Goal: Task Accomplishment & Management: Complete application form

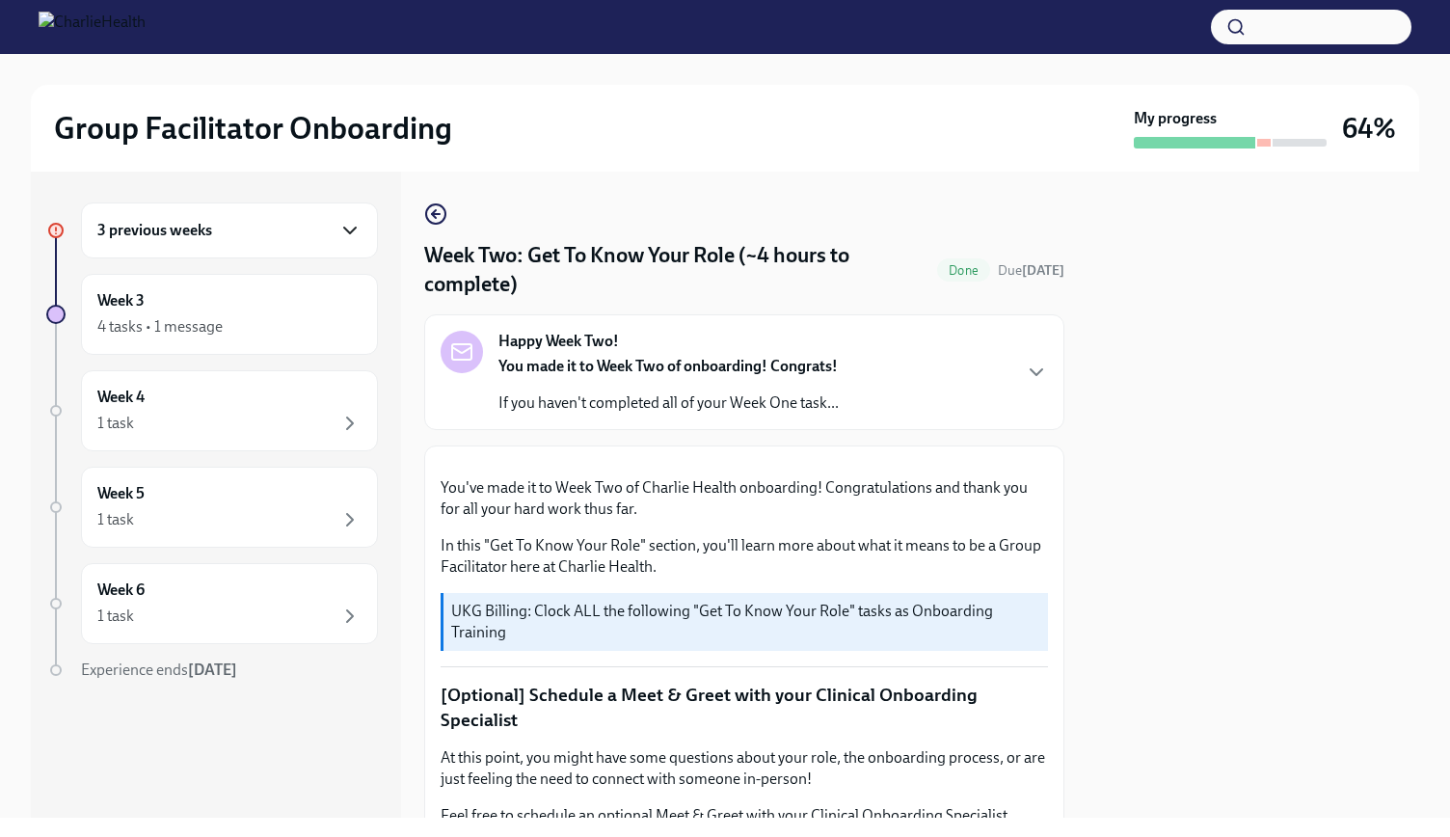
click at [347, 236] on icon "button" at bounding box center [349, 230] width 23 height 23
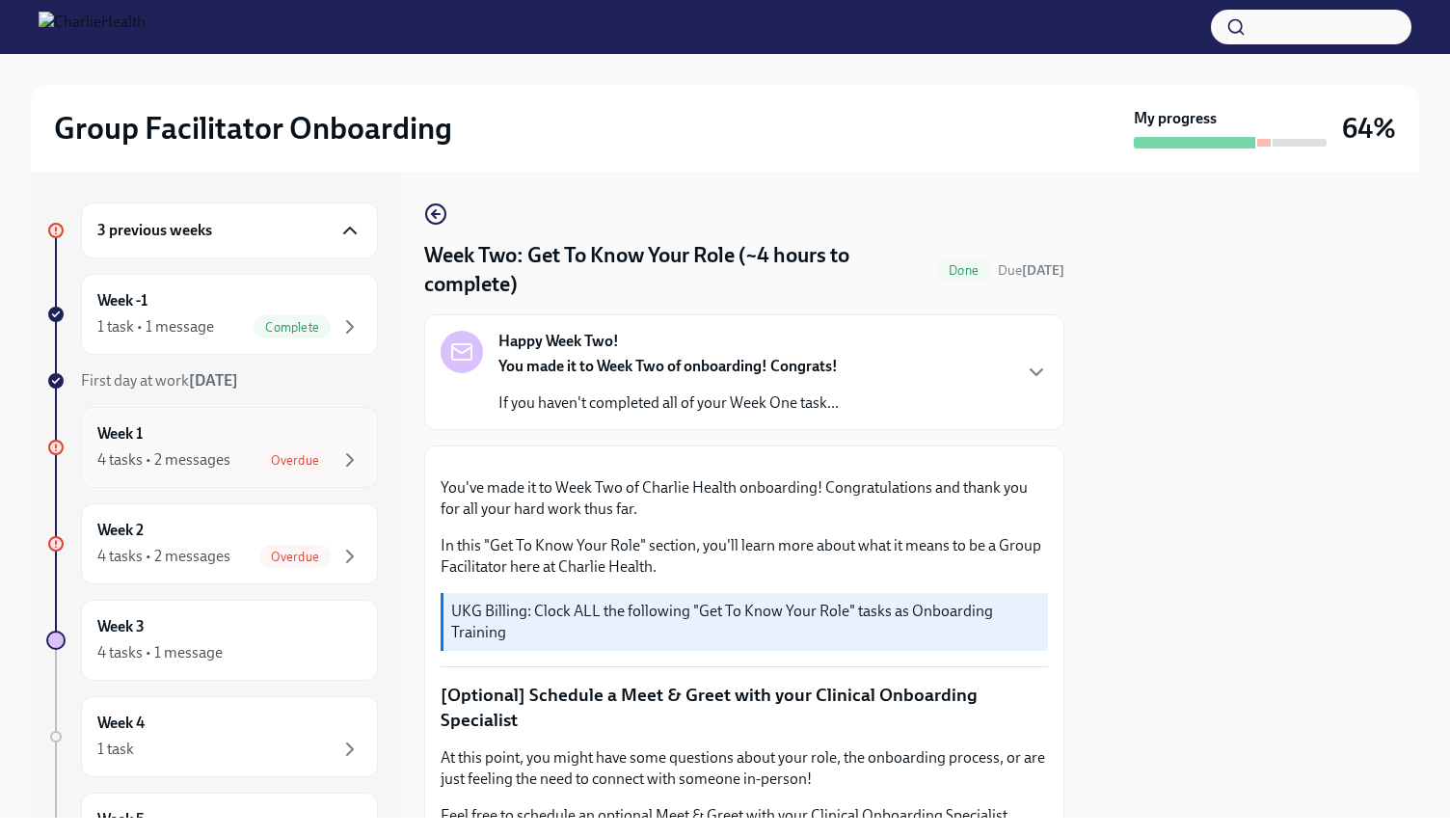
click at [295, 448] on div "Overdue" at bounding box center [294, 459] width 71 height 23
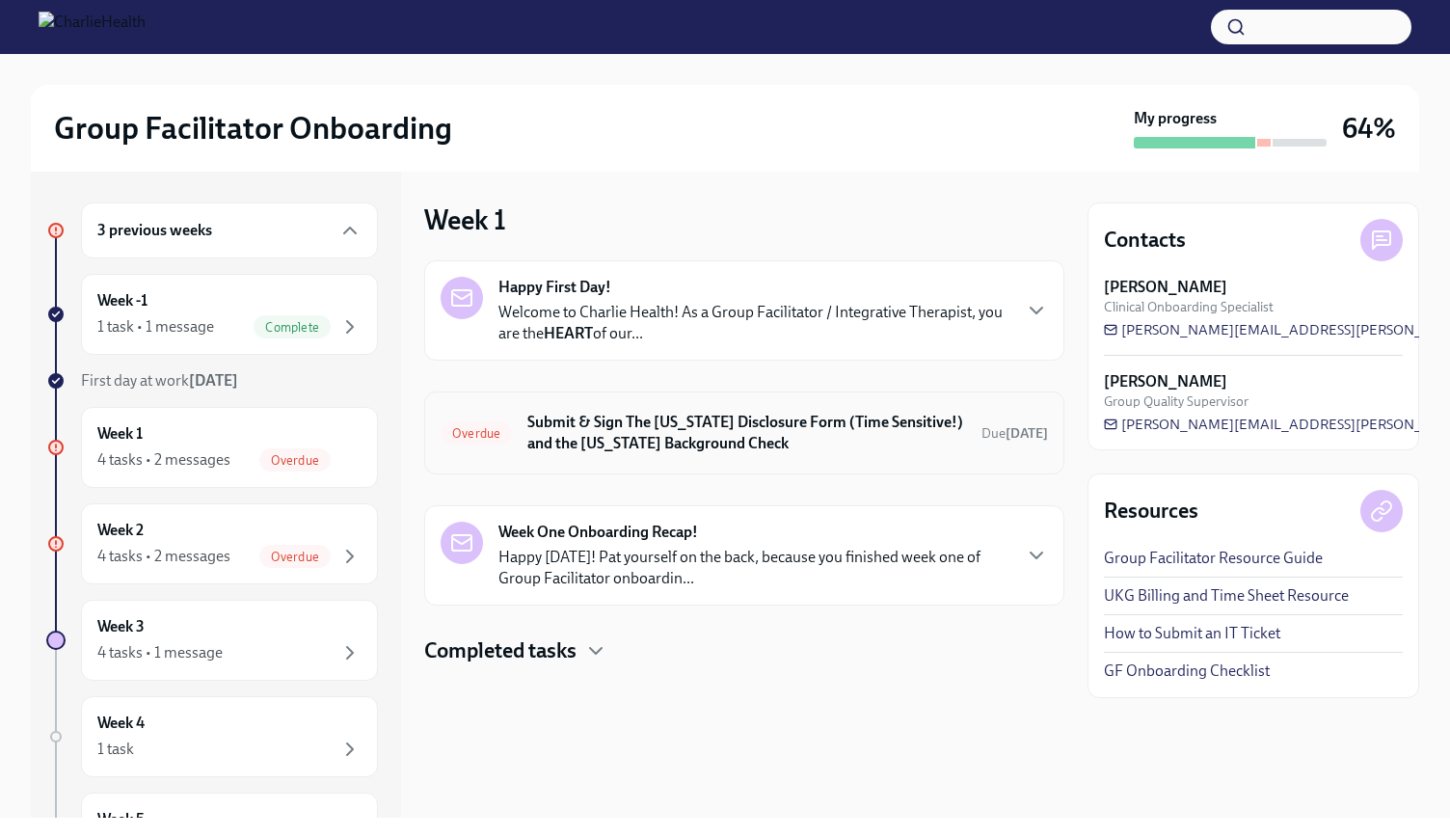
click at [596, 408] on div "Overdue Submit & Sign The [US_STATE] Disclosure Form (Time Sensitive!) and the …" at bounding box center [743, 433] width 607 height 50
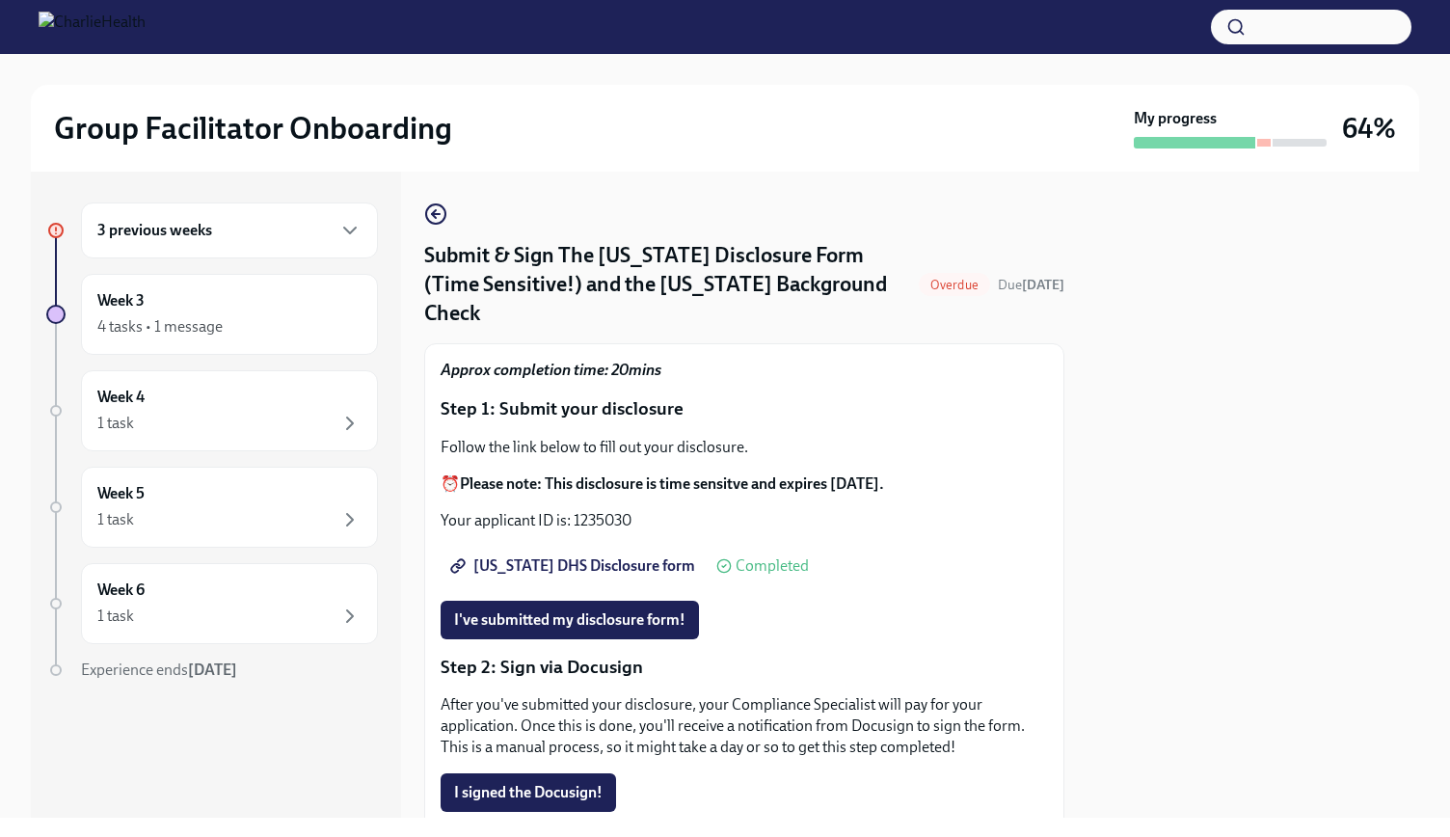
scroll to position [179, 0]
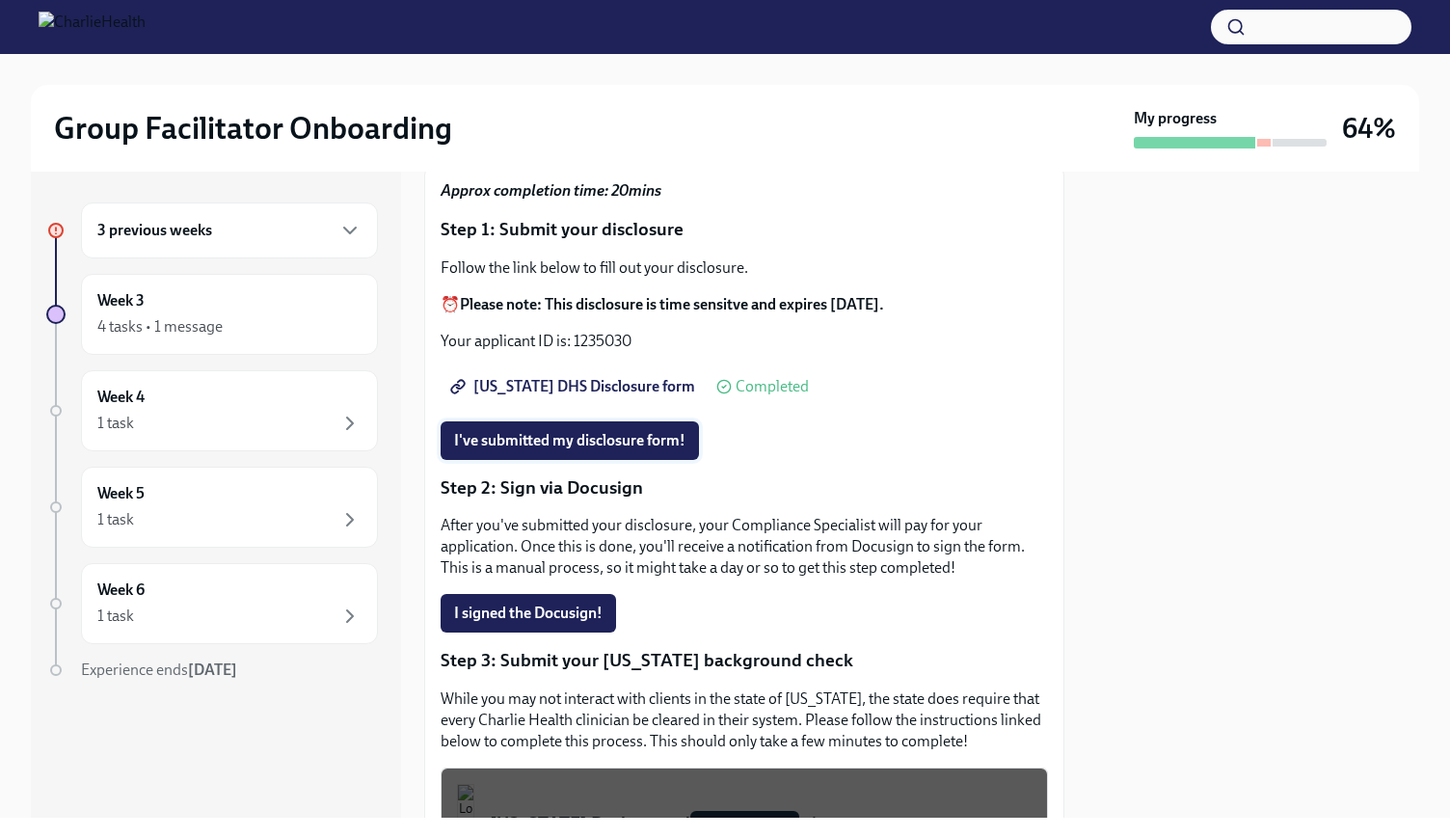
click at [639, 421] on button "I've submitted my disclosure form!" at bounding box center [569, 440] width 258 height 39
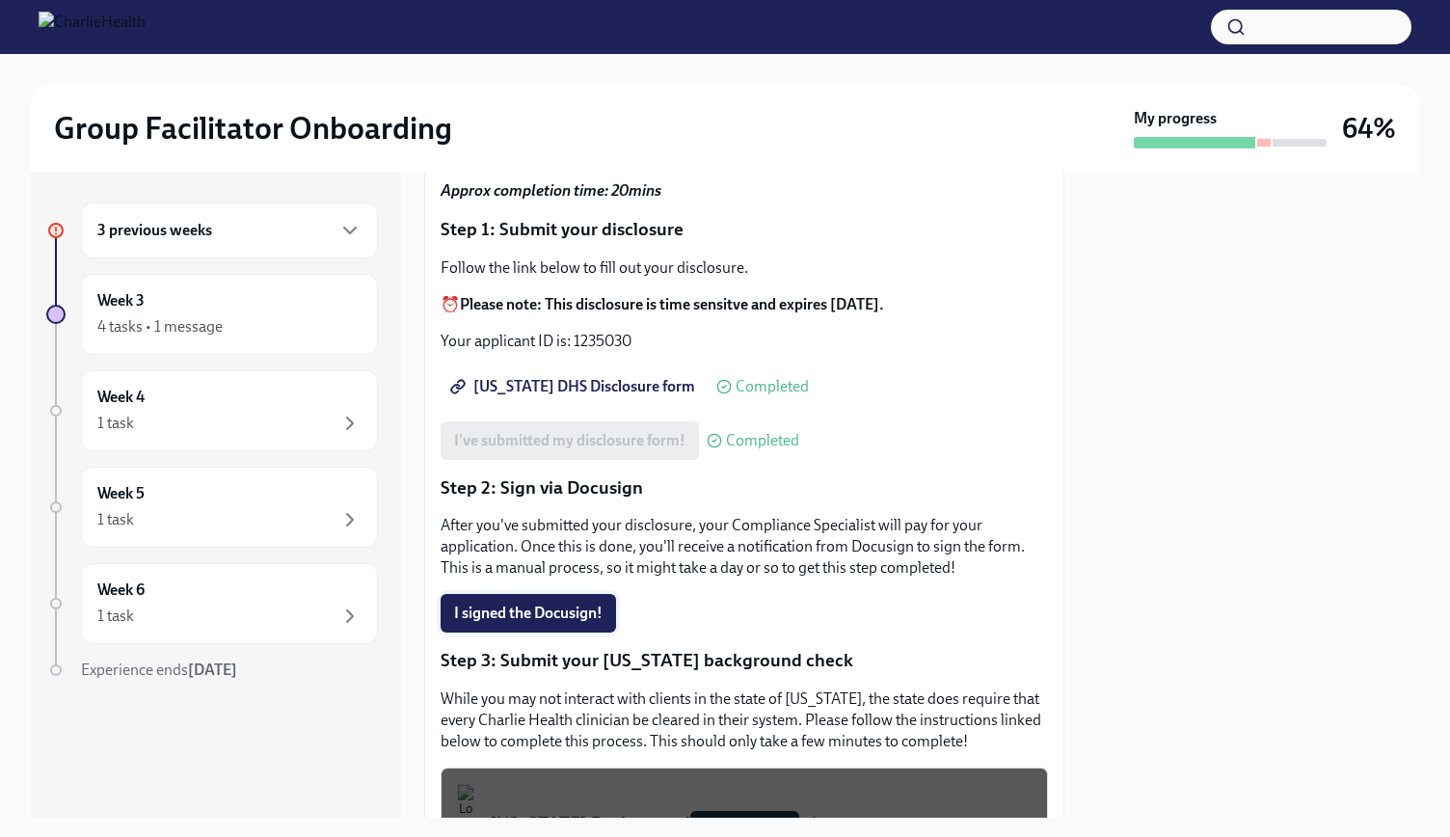
click at [544, 603] on span "I signed the Docusign!" at bounding box center [528, 612] width 148 height 19
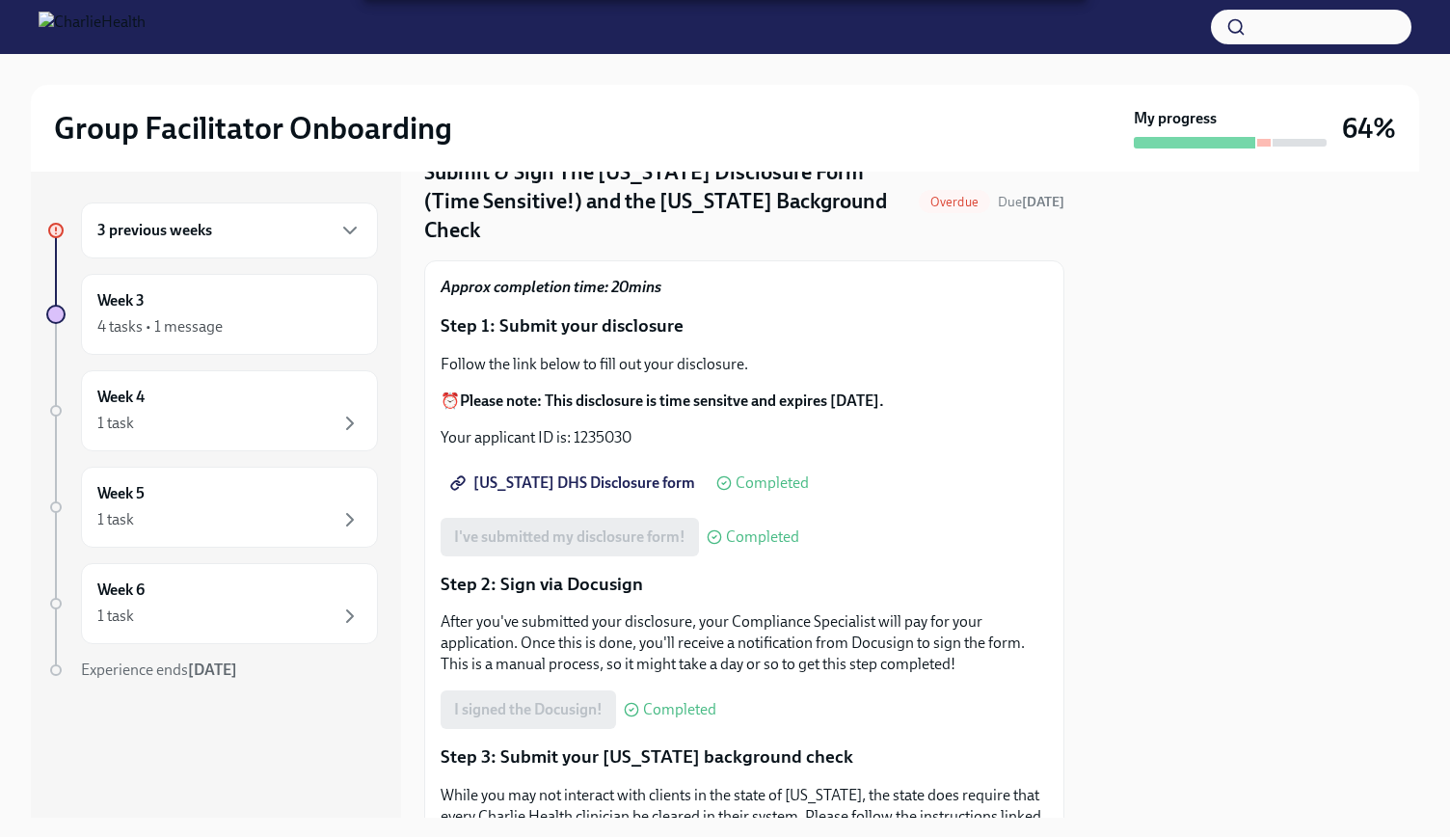
scroll to position [0, 0]
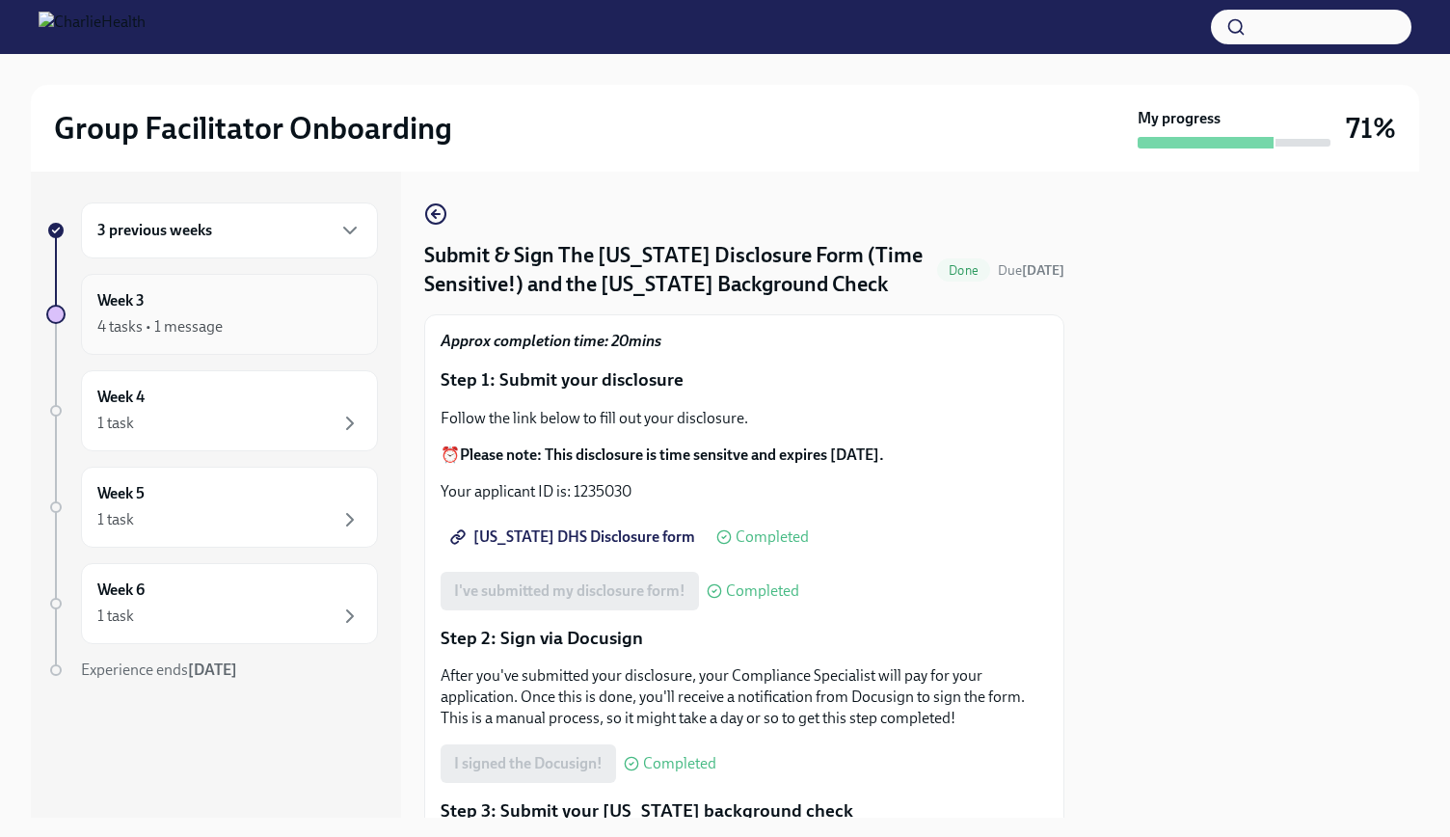
click at [211, 309] on div "Week 3 4 tasks • 1 message" at bounding box center [229, 314] width 264 height 48
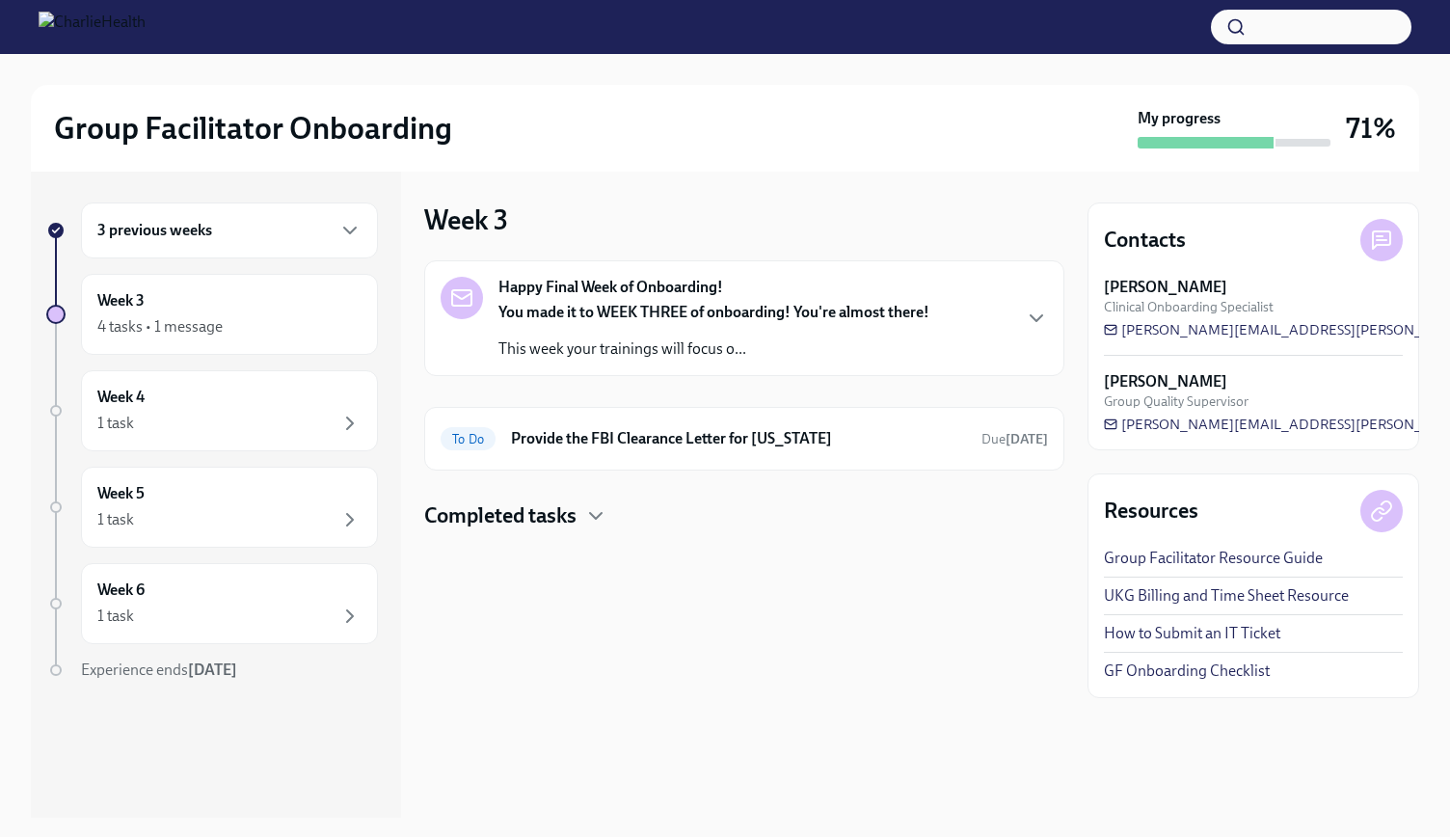
click at [688, 306] on strong "You made it to WEEK THREE of onboarding! You're almost there!" at bounding box center [713, 312] width 431 height 18
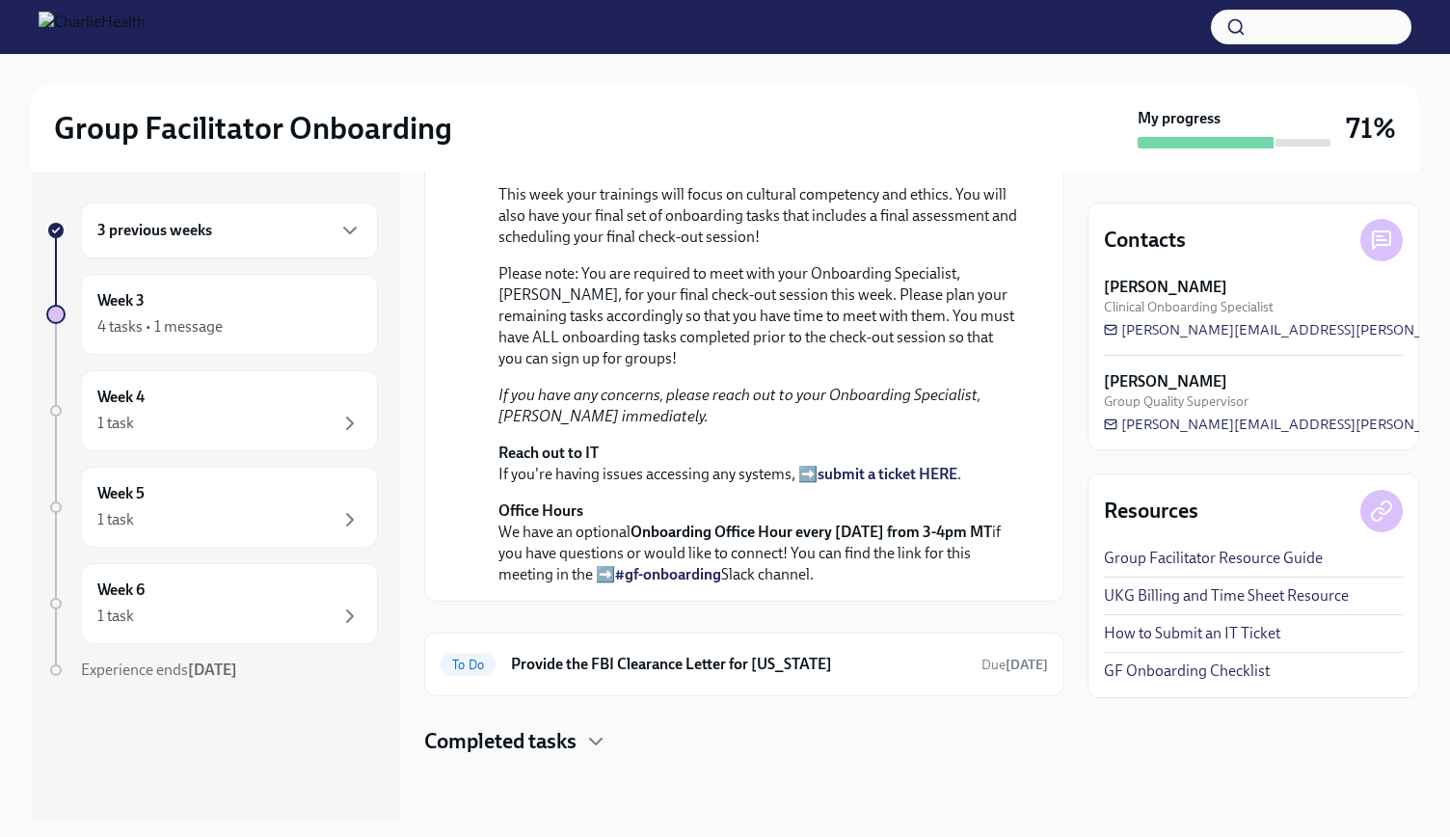
scroll to position [511, 0]
click at [603, 658] on h6 "Provide the FBI Clearance Letter for [US_STATE]" at bounding box center [738, 664] width 455 height 21
